Goal: Task Accomplishment & Management: Manage account settings

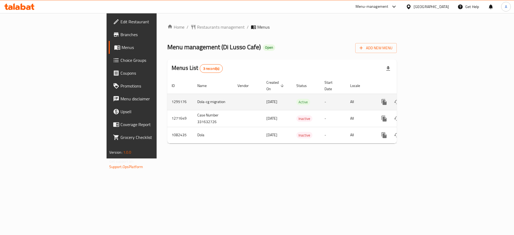
click at [429, 97] on link "enhanced table" at bounding box center [422, 102] width 13 height 13
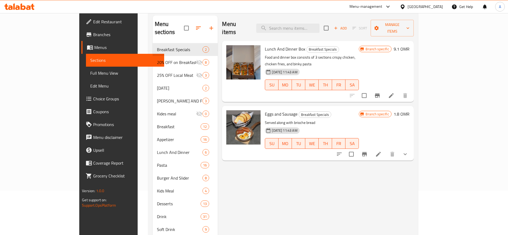
scroll to position [80, 0]
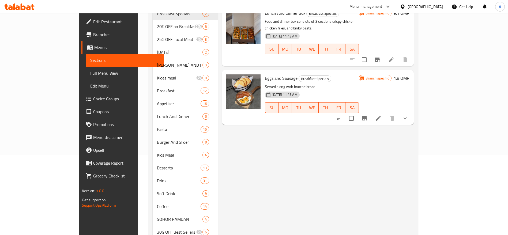
click at [241, 137] on div "Menu items Add Sort Manage items Lunch And Dinner Box Breakfast Specials Food a…" at bounding box center [316, 226] width 196 height 492
drag, startPoint x: 47, startPoint y: 72, endPoint x: 50, endPoint y: 3, distance: 69.1
click at [90, 72] on span "Full Menu View" at bounding box center [125, 73] width 70 height 6
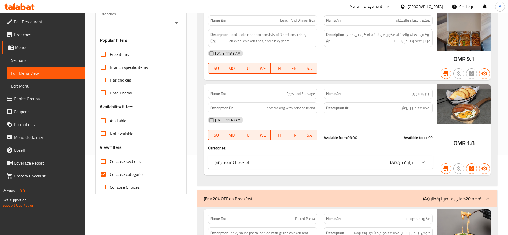
click at [360, 143] on div "Available from: 08:00 Available to: 11:00" at bounding box center [377, 138] width 115 height 12
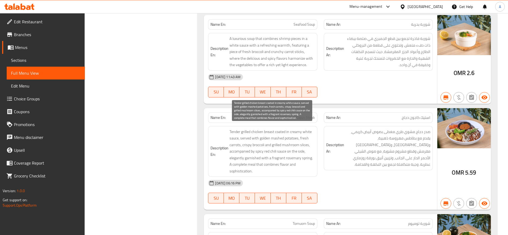
click at [290, 147] on span "Tender grilled chicken breast coated in creamy white sauce, served with golden …" at bounding box center [271, 151] width 85 height 46
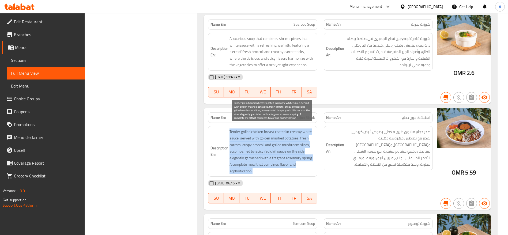
click at [290, 147] on span "Tender grilled chicken breast coated in creamy white sauce, served with golden …" at bounding box center [271, 151] width 85 height 46
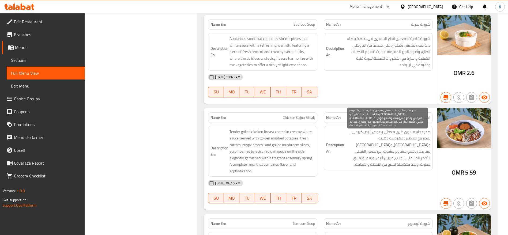
click at [400, 157] on span "صدر دجاج مشوي طري مغطى بصوص أبيض كريمي، يقدم مع بطاطس مهروسة ذهبية، و[GEOGRAPHI…" at bounding box center [387, 147] width 85 height 39
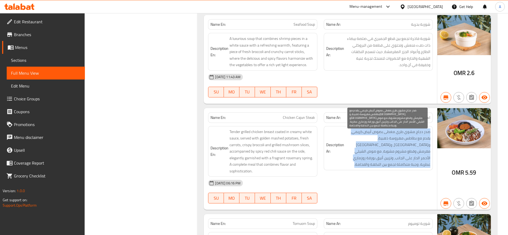
click at [400, 157] on span "صدر دجاج مشوي طري مغطى بصوص أبيض كريمي، يقدم مع بطاطس مهروسة ذهبية، و[GEOGRAPHI…" at bounding box center [387, 147] width 85 height 39
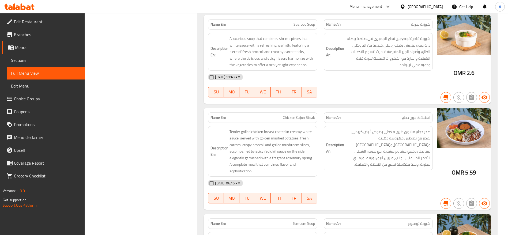
click at [406, 179] on div "[DATE] 06:16 PM" at bounding box center [320, 183] width 231 height 13
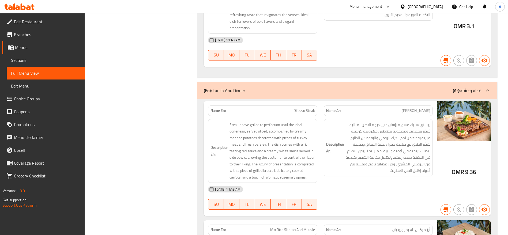
scroll to position [4447, 0]
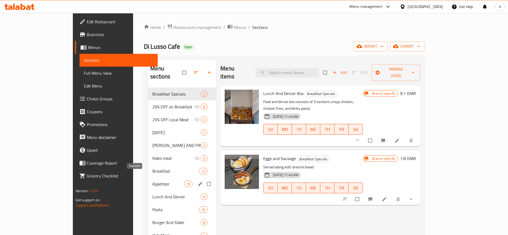
click at [152, 181] on span "Appetizer" at bounding box center [168, 184] width 32 height 6
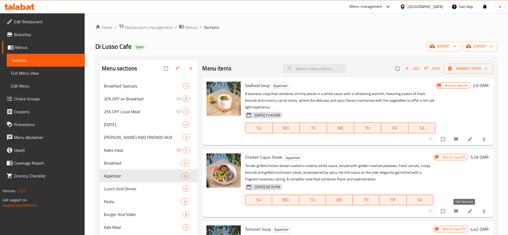
click at [467, 211] on icon at bounding box center [469, 211] width 5 height 5
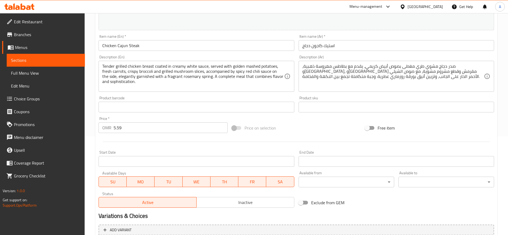
scroll to position [151, 0]
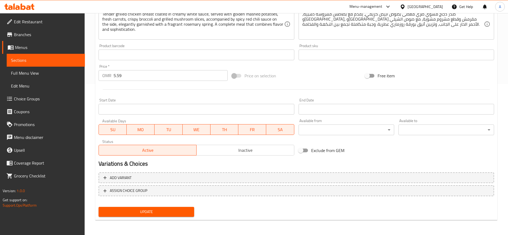
click at [157, 74] on input "5.59" at bounding box center [170, 75] width 114 height 11
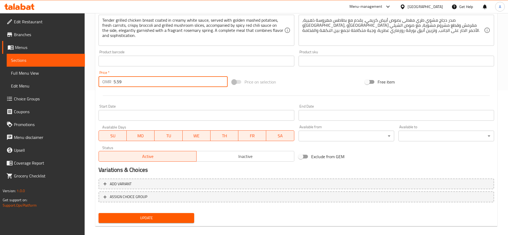
scroll to position [71, 0]
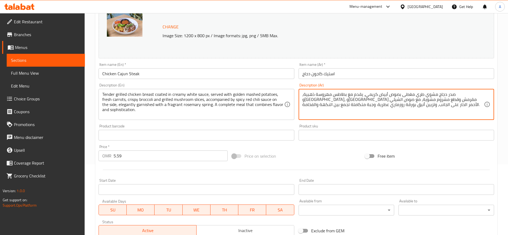
paste textarea "ستيك دجاج مغطى بصوص أبيض كريمي، يقدم مع بطاطس مهروسه ذهبية، وجزر طازج، وبروكلي …"
type textarea "استيك دجاج مغطى بصوص أبيض كريمي، يقدم مع بطاطس مهروسه ذهبية، وجزر طازج، وبروكلي…"
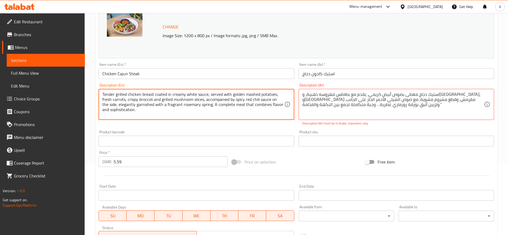
paste textarea "Chicken steak topped with creamy white sauce, served with golden mashed potatoe…"
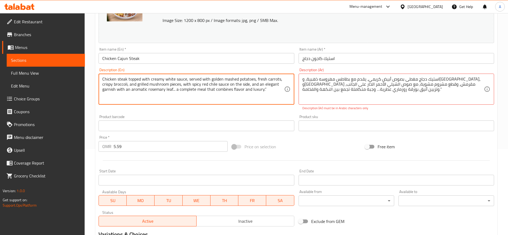
scroll to position [0, 0]
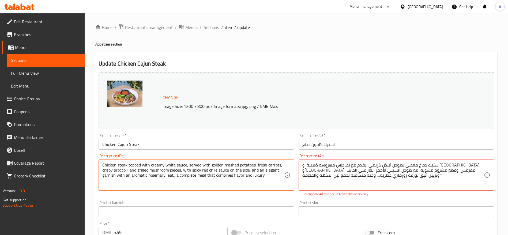
type textarea "Chicken steak topped with creamy white sauce, served with golden mashed potatoe…"
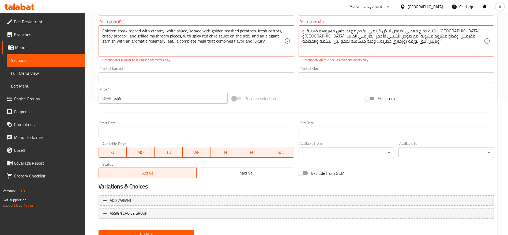
scroll to position [157, 0]
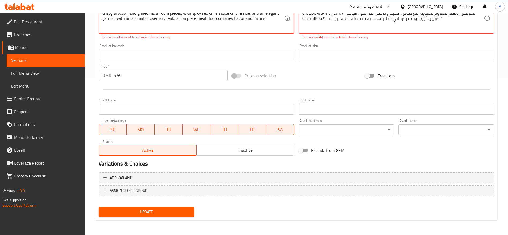
click at [177, 209] on span "Update" at bounding box center [146, 212] width 87 height 7
click at [184, 212] on span "Update" at bounding box center [146, 212] width 87 height 7
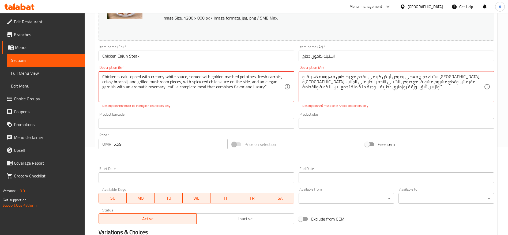
scroll to position [0, 0]
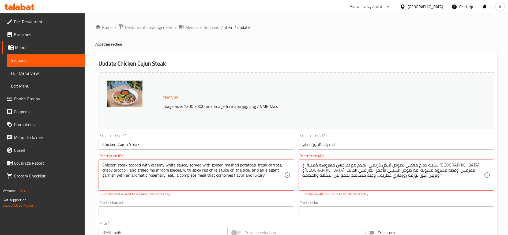
click at [46, 57] on span "Sections" at bounding box center [46, 60] width 70 height 6
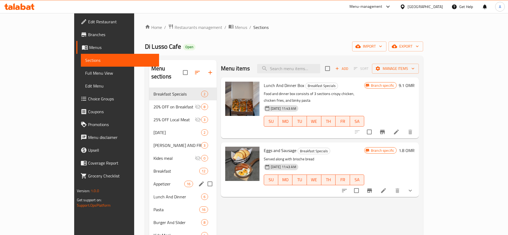
click at [153, 181] on span "Appetizer" at bounding box center [168, 184] width 31 height 6
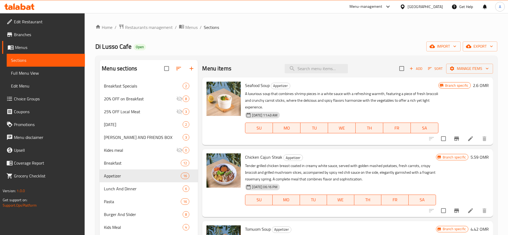
click at [378, 73] on div "Menu items Add Sort Manage items" at bounding box center [347, 68] width 291 height 17
click at [412, 69] on span "Add" at bounding box center [415, 69] width 14 height 6
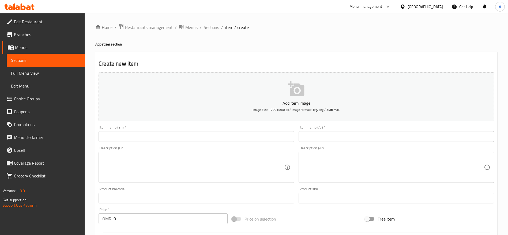
click at [189, 145] on div "Description (En) Description (En)" at bounding box center [196, 164] width 200 height 41
click at [189, 144] on div "Description (En) Description (En)" at bounding box center [196, 164] width 200 height 41
click at [191, 135] on input "text" at bounding box center [196, 136] width 195 height 11
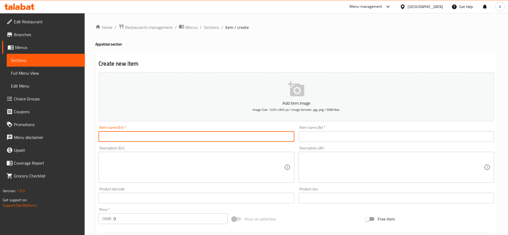
paste input "Chicken teriyaki steak"
type input "Chicken teriyaki steak"
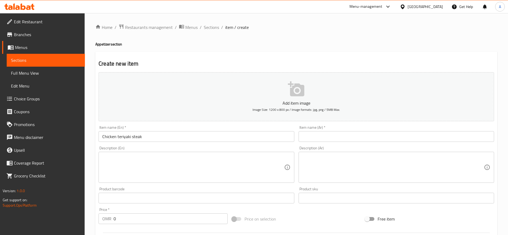
drag, startPoint x: 345, startPoint y: 130, endPoint x: 342, endPoint y: 139, distance: 9.4
click at [345, 130] on div "Item name (Ar)   * Item name (Ar) *" at bounding box center [395, 134] width 195 height 16
click at [342, 139] on input "text" at bounding box center [395, 136] width 195 height 11
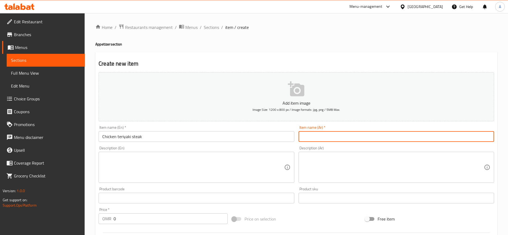
paste input "شريحة لحم ترياكي الدجاج"
type input "شريحة لحم ترياكي الدجاج"
click at [350, 160] on textarea at bounding box center [392, 167] width 181 height 25
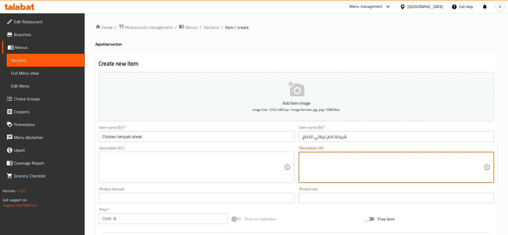
paste textarea "شرائح دجاج طرية مغطاة بصوص الترياكي الأحمر الغني، تُقدم مع بطاطس مهروسة كريمية …"
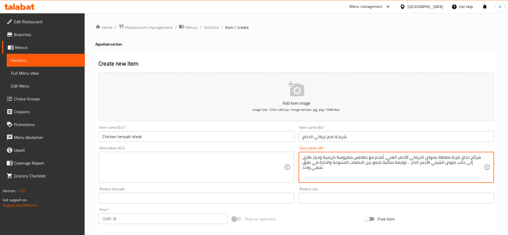
type textarea "شرائح دجاج طرية مغطاة بصوص الترياكي الأحمر الغني، تُقدم مع بطاطس مهروسة كريمية …"
click at [191, 169] on textarea at bounding box center [192, 167] width 181 height 25
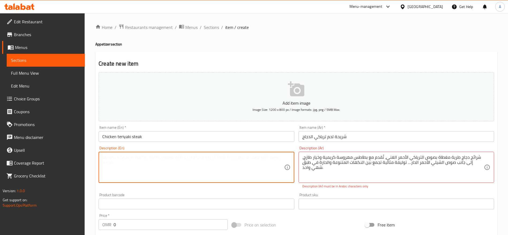
paste textarea "Tender chicken slices coated with rich red teriyaki sauce, served with creamy m…"
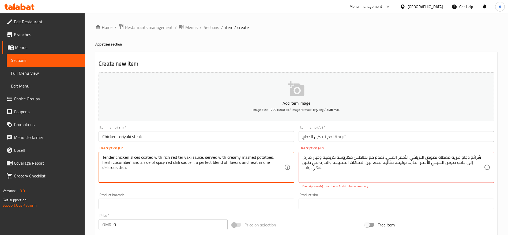
type textarea "Tender chicken slices coated with rich red teriyaki sauce, served with creamy m…"
click at [297, 92] on icon "button" at bounding box center [296, 88] width 16 height 15
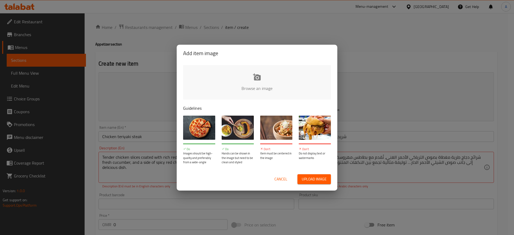
click at [256, 84] on input "file" at bounding box center [438, 90] width 510 height 50
type input "C:\fakepath\attachment (7).jpeg"
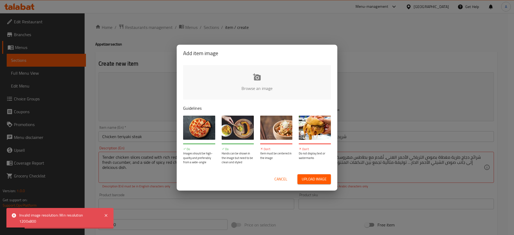
click at [278, 181] on span "Cancel" at bounding box center [280, 179] width 13 height 7
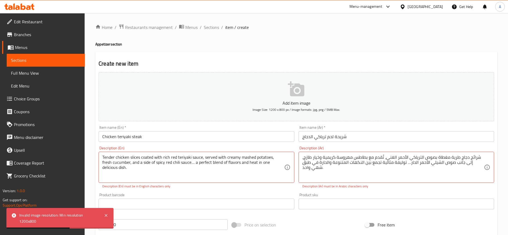
click at [311, 99] on button "Add item image Image Size: 1200 x 800 px / Image formats: jpg, png / 5MB Max." at bounding box center [296, 96] width 395 height 49
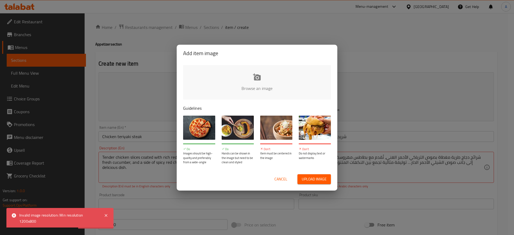
click at [259, 81] on input "file" at bounding box center [438, 90] width 510 height 50
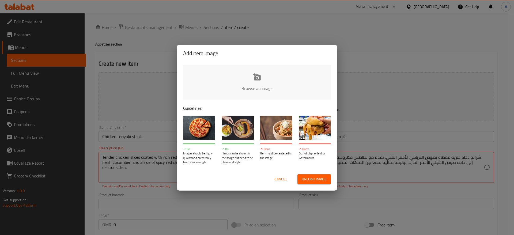
type input "C:\fakepath\ترياكي.png"
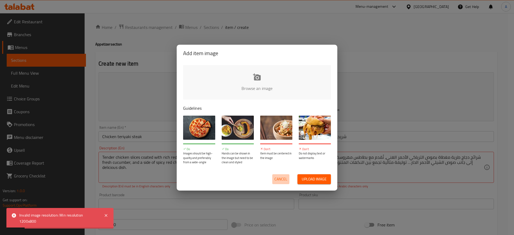
click at [286, 181] on span "Cancel" at bounding box center [280, 179] width 13 height 7
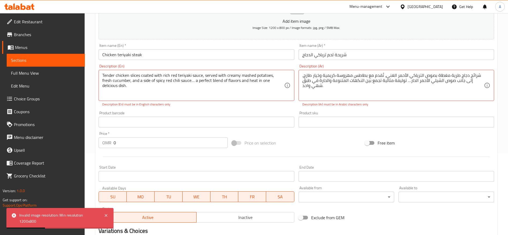
scroll to position [149, 0]
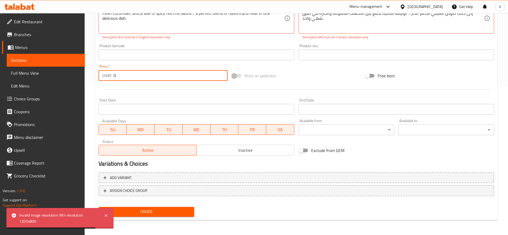
click at [142, 75] on input "0" at bounding box center [170, 75] width 114 height 11
paste input "6.240"
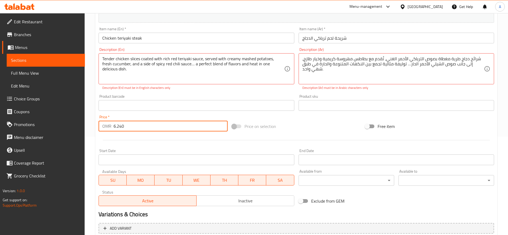
scroll to position [94, 0]
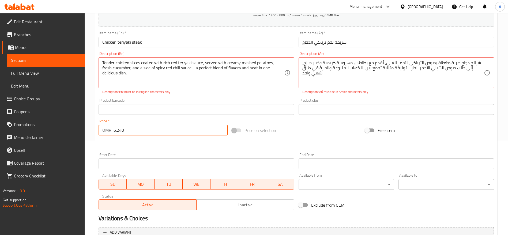
type input "6.240"
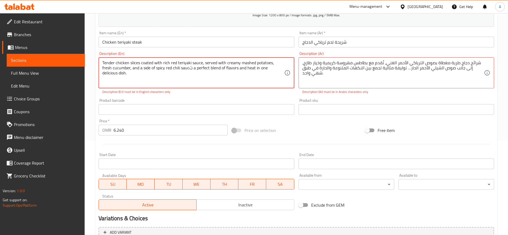
type textarea "Tender chicken slices coated with rich red teriyaki sauce, served with creamy m…"
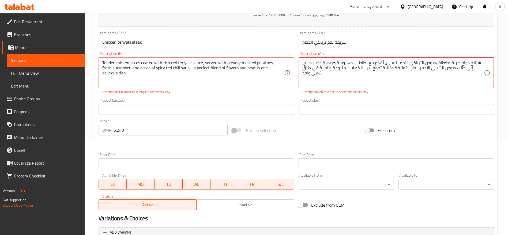
drag, startPoint x: 421, startPoint y: 69, endPoint x: 418, endPoint y: 67, distance: 2.9
type textarea "شرائح دجاج طرية مغطاة بصوص الترياكي الأحمر الغني، تُقدم مع بطاطس مهروسة كريمية …"
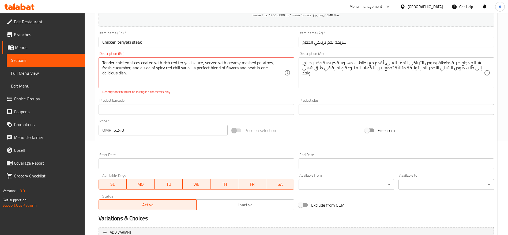
click at [270, 91] on p "Description (En) must be in English characters only" at bounding box center [196, 91] width 188 height 5
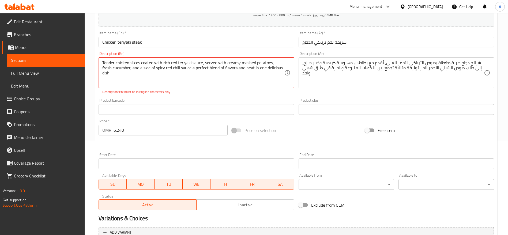
type textarea "Tender chicken slices coated with rich red teriyaki sauce, served with creamy m…"
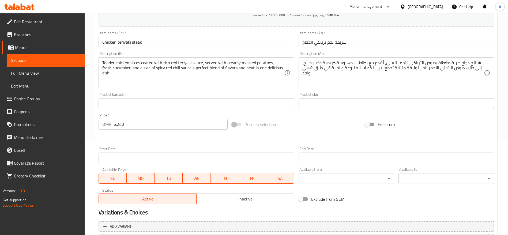
click at [221, 100] on div "Product barcode Product barcode" at bounding box center [196, 101] width 195 height 16
click at [356, 97] on div "Product sku Product sku" at bounding box center [395, 101] width 195 height 16
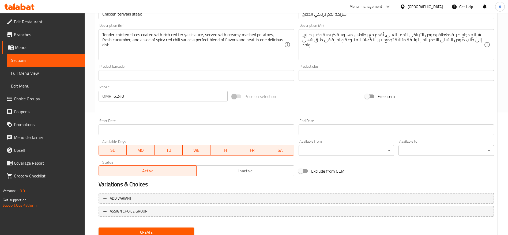
scroll to position [143, 0]
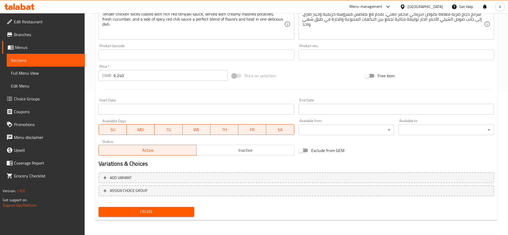
click at [166, 210] on span "Create" at bounding box center [146, 212] width 87 height 7
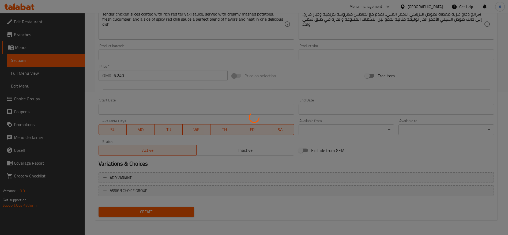
type input "0"
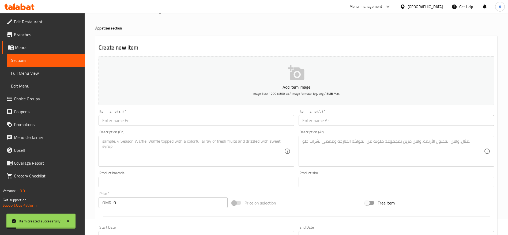
scroll to position [0, 0]
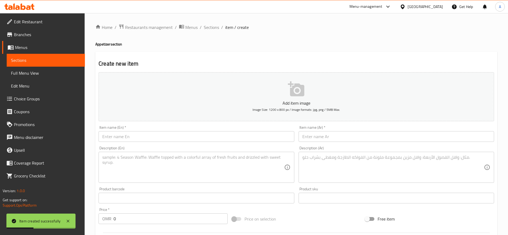
click at [112, 42] on h4 "Appetizer section" at bounding box center [296, 43] width 402 height 5
click at [32, 60] on span "Sections" at bounding box center [46, 60] width 70 height 6
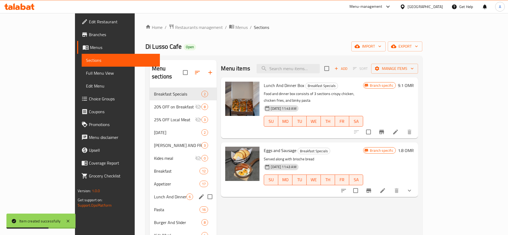
scroll to position [50, 0]
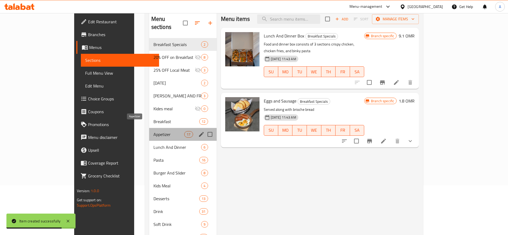
click at [153, 131] on span "Appetizer" at bounding box center [168, 134] width 31 height 6
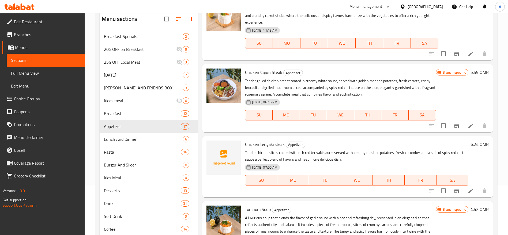
scroll to position [23, 0]
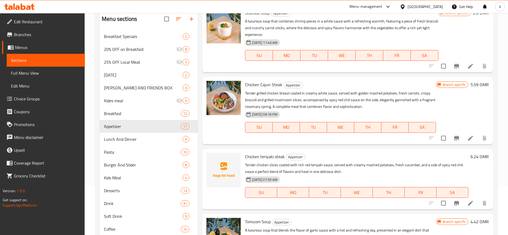
click at [279, 158] on span "Chicken teriyaki steak" at bounding box center [265, 157] width 40 height 8
copy h6 "Chicken teriyaki steak"
drag, startPoint x: 423, startPoint y: 165, endPoint x: 413, endPoint y: 175, distance: 13.8
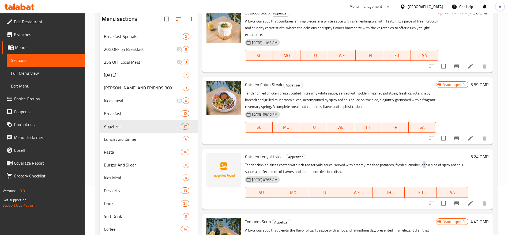
click at [422, 164] on p "Tender chicken slices coated with rich red teriyaki sauce, served with creamy m…" at bounding box center [356, 168] width 223 height 13
click at [426, 181] on div "14-09-2025 07:55 AM SU MO TU WE TH FR SA" at bounding box center [357, 188] width 228 height 29
click at [315, 100] on p "Tender grilled chicken breast coated in creamy white sauce, served with golden …" at bounding box center [340, 100] width 191 height 20
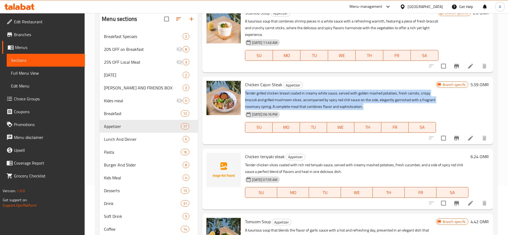
click at [315, 100] on p "Tender grilled chicken breast coated in creamy white sauce, served with golden …" at bounding box center [340, 100] width 191 height 20
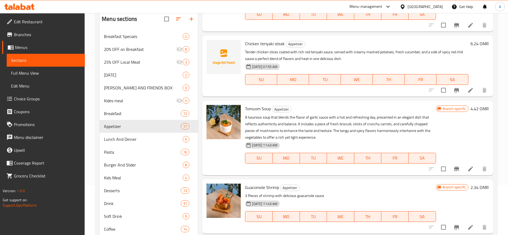
scroll to position [103, 0]
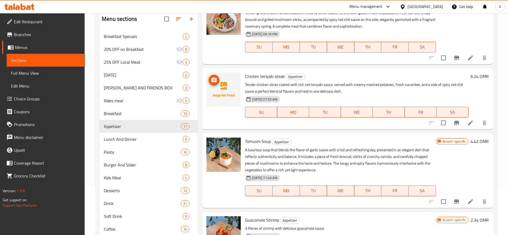
click at [214, 81] on circle "upload picture" at bounding box center [214, 80] width 2 height 2
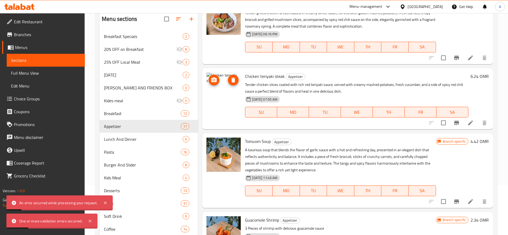
click at [212, 84] on button "upload picture" at bounding box center [214, 80] width 11 height 11
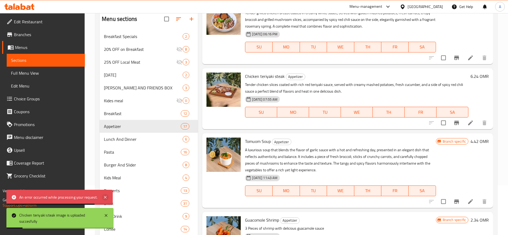
click at [106, 196] on icon at bounding box center [105, 197] width 6 height 6
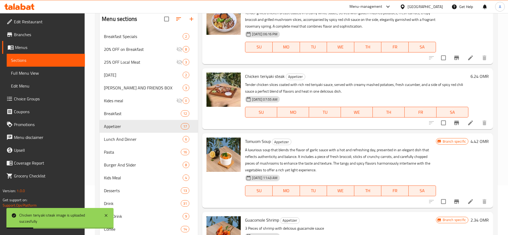
click at [331, 156] on p "A luxurious soup that blends the flavor of garlic sauce with a hot and refreshi…" at bounding box center [340, 160] width 191 height 27
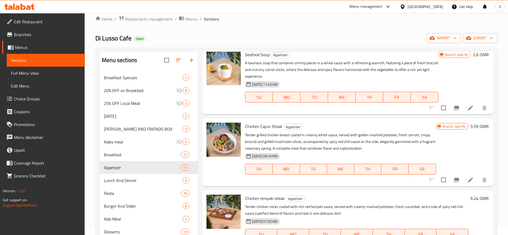
scroll to position [0, 0]
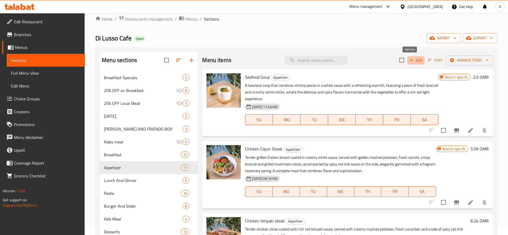
click at [413, 61] on span "Add" at bounding box center [415, 60] width 14 height 6
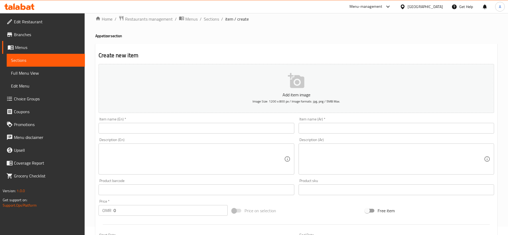
click at [73, 61] on span "Sections" at bounding box center [46, 60] width 70 height 6
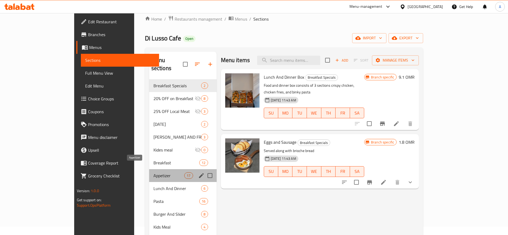
click at [153, 172] on span "Appetizer" at bounding box center [168, 175] width 31 height 6
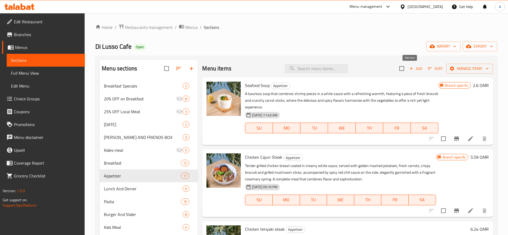
click at [411, 68] on span "Add" at bounding box center [415, 69] width 14 height 6
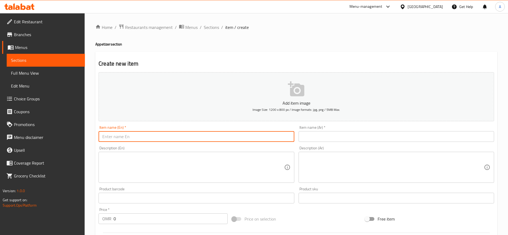
click at [185, 132] on input "text" at bounding box center [196, 136] width 195 height 11
paste input "Shrimp salad"
type input "Shrimp salad"
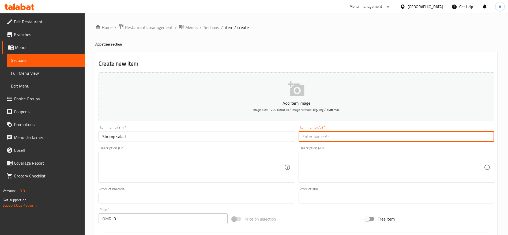
click at [334, 131] on input "text" at bounding box center [395, 136] width 195 height 11
paste input "سلطة الروبيان"
type input "سلطة الروبيان"
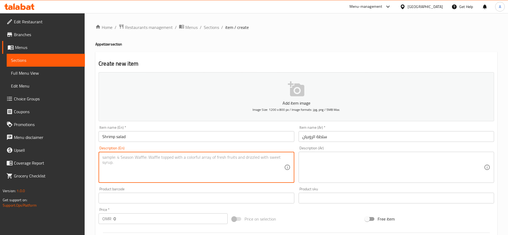
click at [209, 178] on textarea at bounding box center [192, 167] width 181 height 25
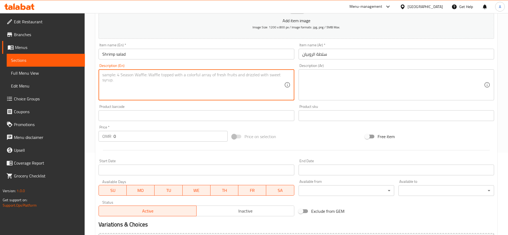
scroll to position [84, 0]
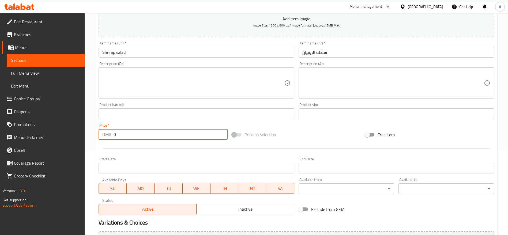
click at [161, 130] on input "0" at bounding box center [170, 134] width 114 height 11
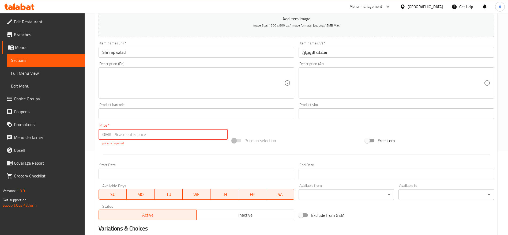
paste input "3.900"
type input "3.900"
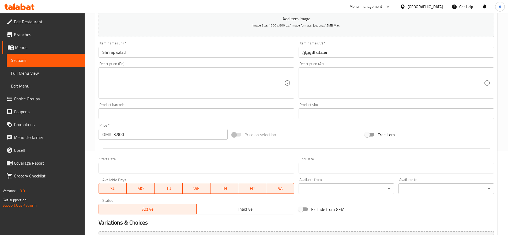
click at [285, 125] on div "Add item image Image Size: 1200 x 800 px / Image formats: jpg, png / 5MB Max. I…" at bounding box center [296, 101] width 400 height 231
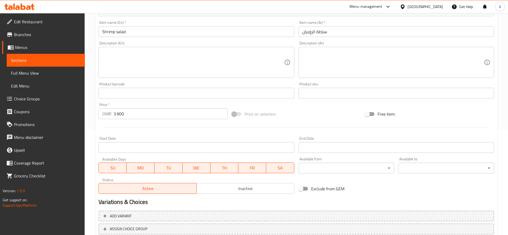
scroll to position [143, 0]
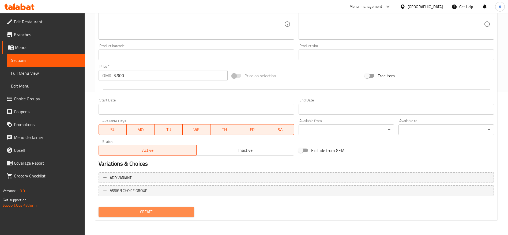
click at [180, 213] on span "Create" at bounding box center [146, 212] width 87 height 7
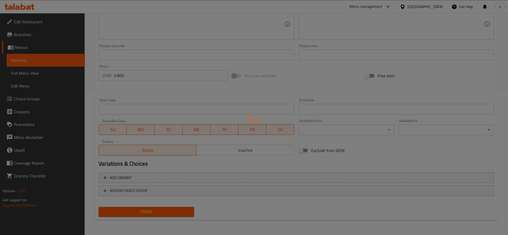
type input "0"
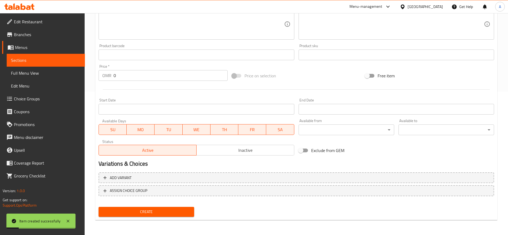
scroll to position [0, 0]
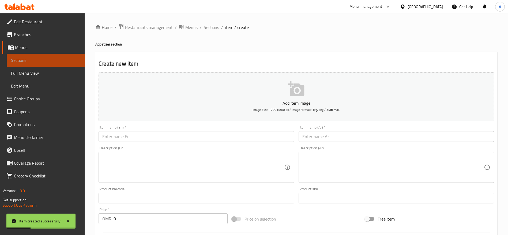
click at [65, 63] on span "Sections" at bounding box center [46, 60] width 70 height 6
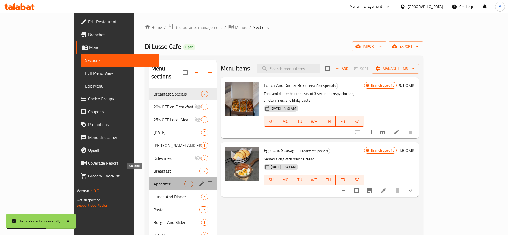
click at [153, 181] on span "Appetizer" at bounding box center [168, 184] width 31 height 6
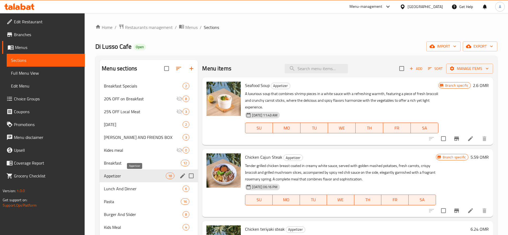
scroll to position [177, 0]
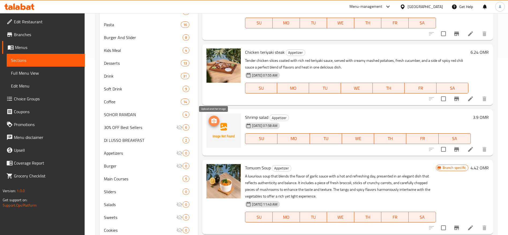
click at [215, 117] on button "upload picture" at bounding box center [214, 121] width 11 height 11
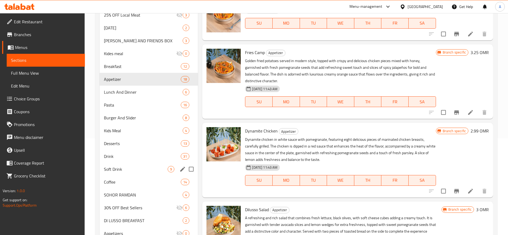
scroll to position [97, 0]
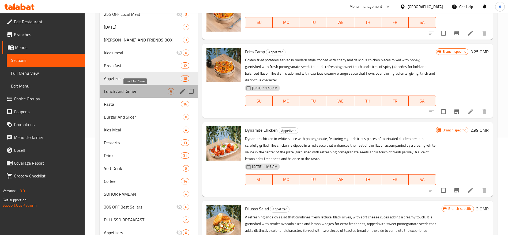
click at [125, 91] on span "Lunch And Dinner" at bounding box center [136, 91] width 64 height 6
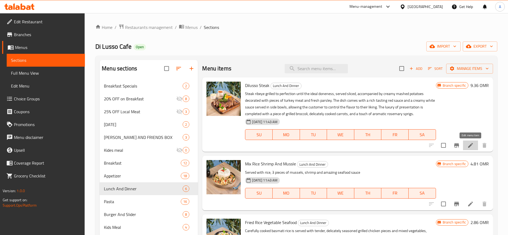
click at [471, 146] on icon at bounding box center [470, 145] width 6 height 6
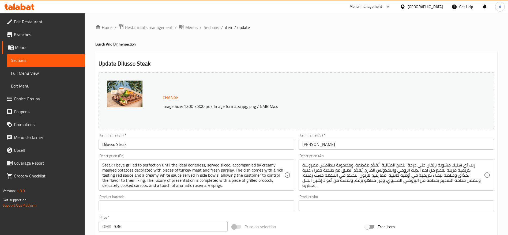
click at [185, 147] on input "Dilusso Steak" at bounding box center [196, 144] width 195 height 11
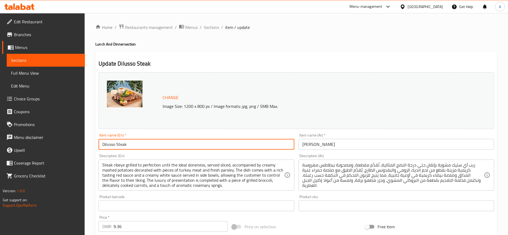
click at [185, 147] on input "Dilusso Steak" at bounding box center [196, 144] width 195 height 11
paste input "Steak ribeye"
type input "Steak ribeye"
click at [339, 146] on input "[PERSON_NAME]" at bounding box center [395, 144] width 195 height 11
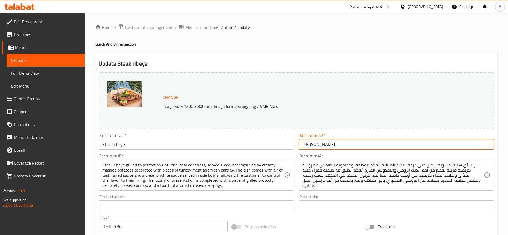
click at [339, 146] on input "[PERSON_NAME]" at bounding box center [395, 144] width 195 height 11
paste input "تيك ريب آي"
type input "ستيك ريب آي"
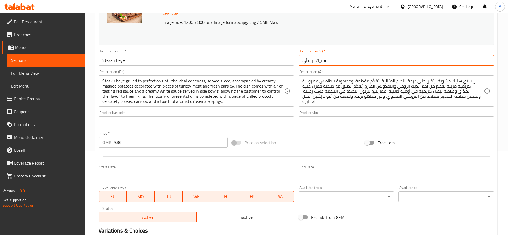
scroll to position [84, 0]
click at [140, 144] on input "9.36" at bounding box center [170, 142] width 114 height 11
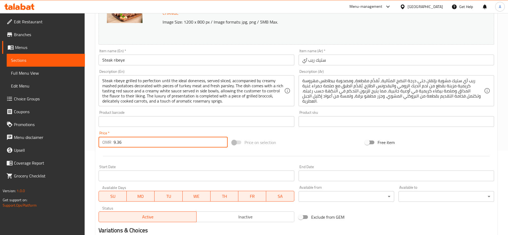
click at [140, 144] on input "9.36" at bounding box center [170, 142] width 114 height 11
paste input "11.310"
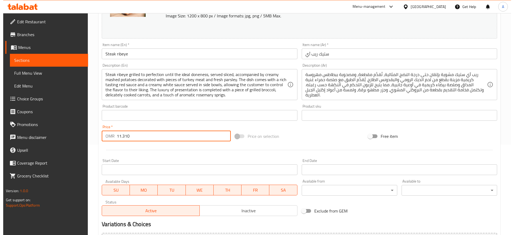
scroll to position [0, 0]
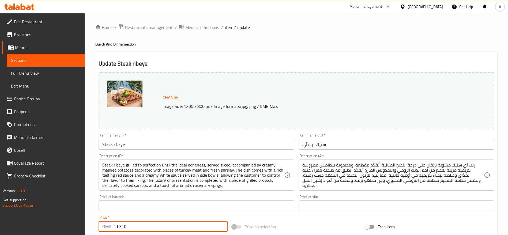
type input "11.310"
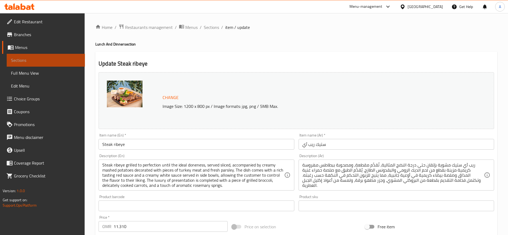
click at [30, 59] on span "Sections" at bounding box center [46, 60] width 70 height 6
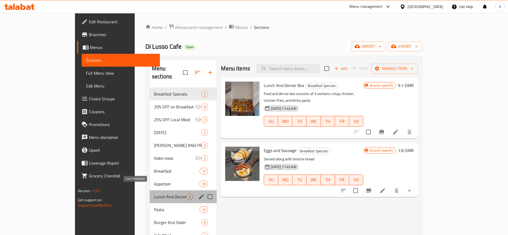
click at [154, 194] on span "Lunch And Dinner" at bounding box center [170, 197] width 32 height 6
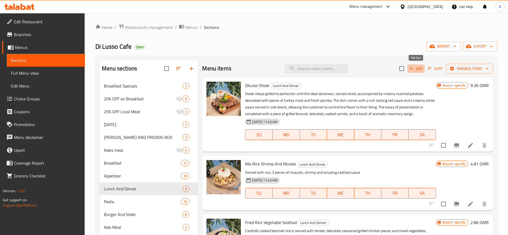
click at [419, 67] on span "Add" at bounding box center [415, 69] width 14 height 6
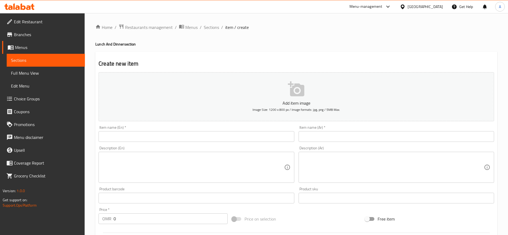
click at [213, 134] on input "text" at bounding box center [196, 136] width 195 height 11
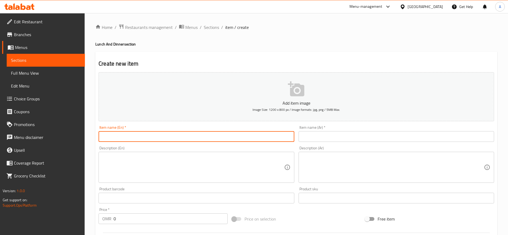
paste input "11.310"
type input "11.310"
paste input "Steak ribeye"
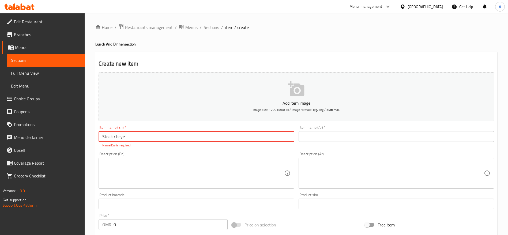
type input "Steak ribeye"
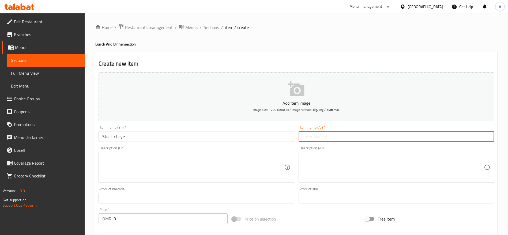
paste input "ستيك ريب آي"
click at [340, 132] on input "ستيك ريب آي" at bounding box center [395, 136] width 195 height 11
type input "ستيك ريب آي"
paste textarea "ريب آي ستيك مشوي بعناية ومقطع إلى شرائح رفيعة، يُقدم فوق طبقة ناعمة من الصوص ال…"
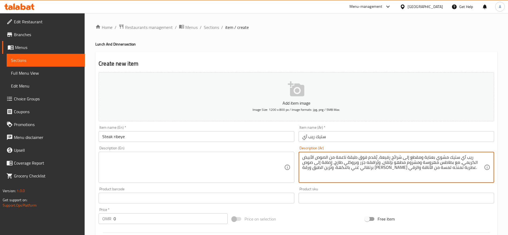
type textarea "ريب آي ستيك مشوي بعناية ومقطع إلى شرائح رفيعة، يُقدم فوق طبقة ناعمة من الصوص ال…"
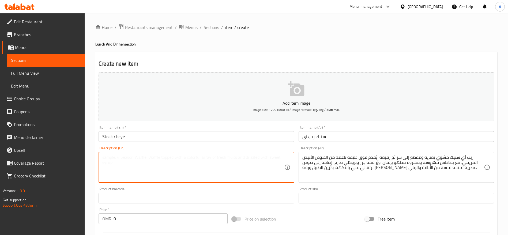
paste textarea "Carefully grilled rib-eye steak, sliced to perfection, served over a smooth lay…"
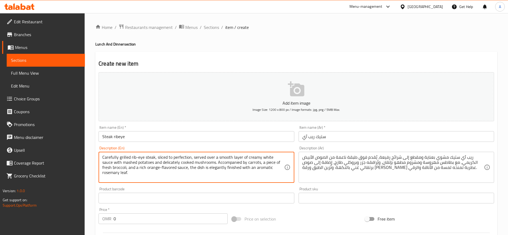
type textarea "Carefully grilled rib-eye steak, sliced to perfection, served over a smooth lay…"
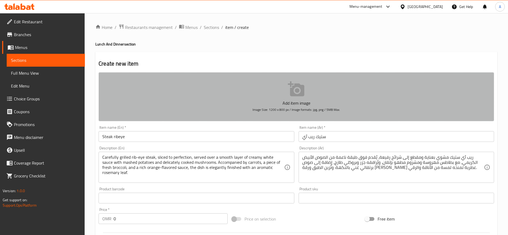
click at [293, 87] on icon "button" at bounding box center [296, 88] width 16 height 15
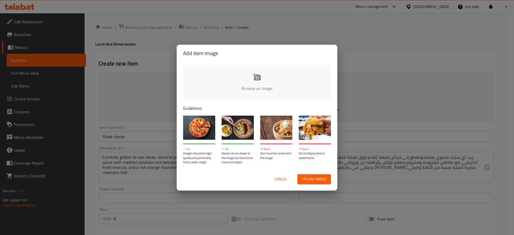
click at [252, 83] on input "file" at bounding box center [438, 90] width 510 height 50
type input "C:\fakepath\attachment (9).jpeg"
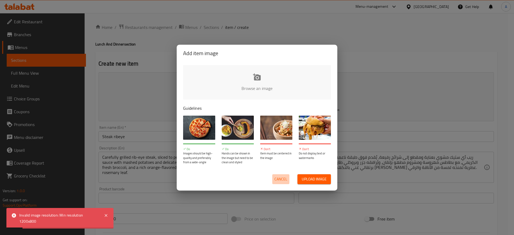
click at [281, 179] on span "Cancel" at bounding box center [280, 179] width 13 height 7
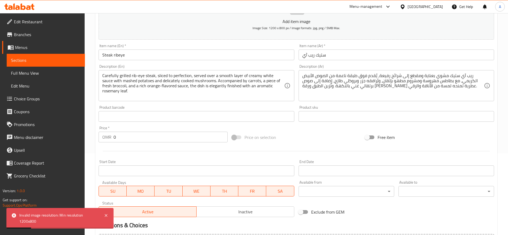
scroll to position [94, 0]
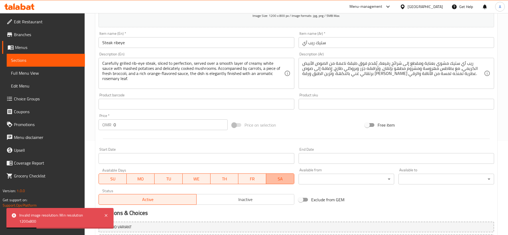
click at [281, 179] on span "SA" at bounding box center [280, 179] width 24 height 8
click at [414, 115] on div "Add item image Image Size: 1200 x 800 px / Image formats: jpg, png / 5MB Max. I…" at bounding box center [296, 91] width 400 height 231
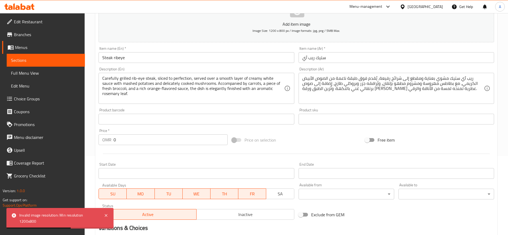
scroll to position [0, 0]
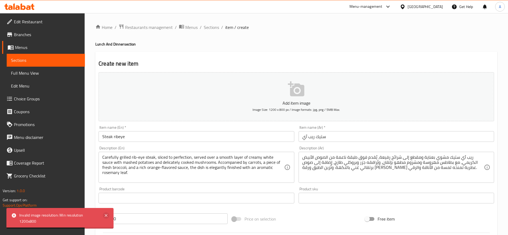
click at [105, 215] on icon at bounding box center [106, 215] width 6 height 6
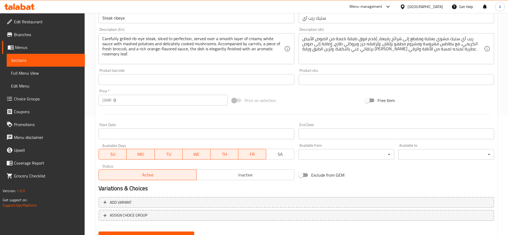
scroll to position [120, 0]
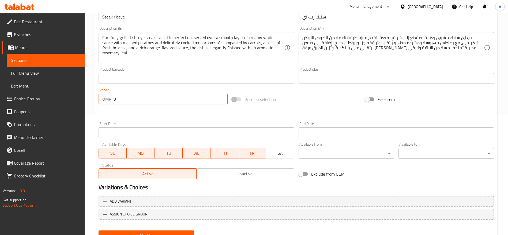
click at [170, 95] on input "0" at bounding box center [170, 99] width 114 height 11
paste input "11.310"
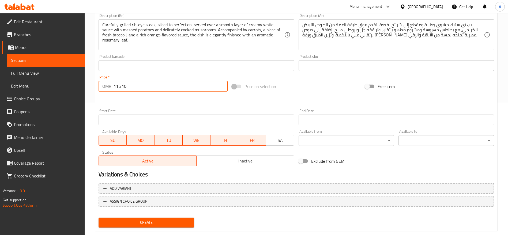
scroll to position [143, 0]
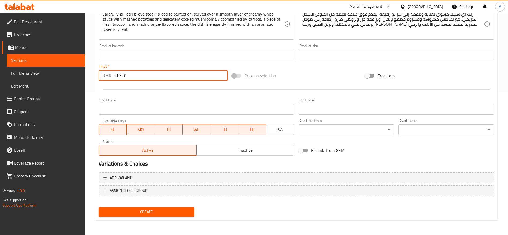
type input "11.310"
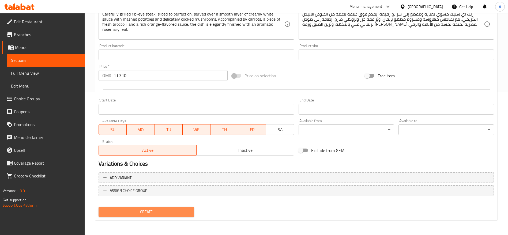
click at [165, 210] on span "Create" at bounding box center [146, 212] width 87 height 7
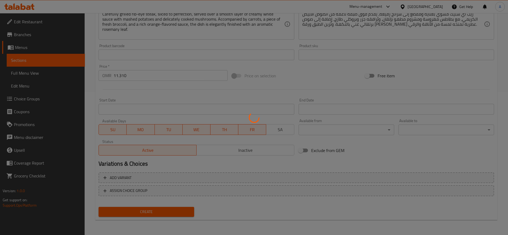
type input "0"
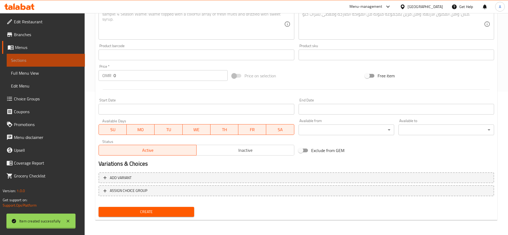
click at [39, 58] on span "Sections" at bounding box center [46, 60] width 70 height 6
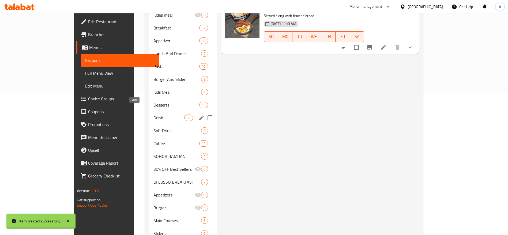
scroll to position [89, 0]
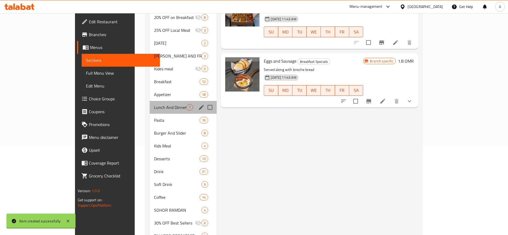
click at [150, 101] on div "Lunch And Dinner 7" at bounding box center [183, 107] width 67 height 13
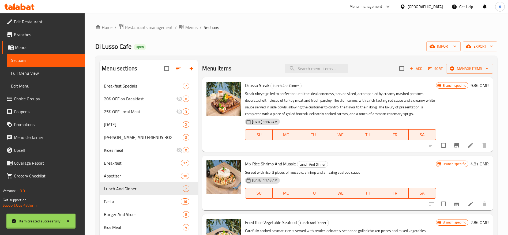
scroll to position [324, 0]
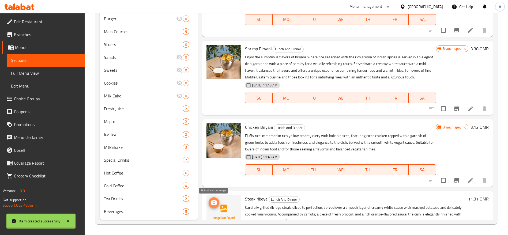
click at [214, 202] on circle "upload picture" at bounding box center [214, 203] width 2 height 2
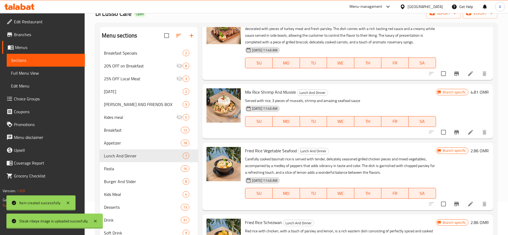
scroll to position [0, 0]
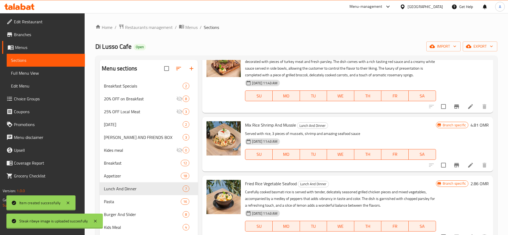
click at [33, 35] on span "Branches" at bounding box center [47, 34] width 67 height 6
